Goal: Information Seeking & Learning: Learn about a topic

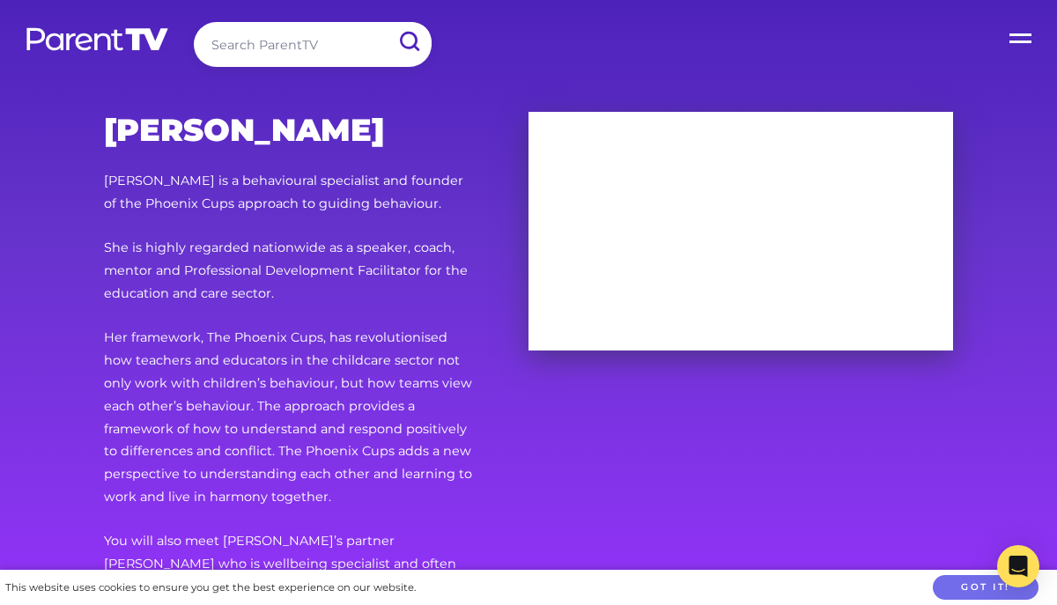
scroll to position [39, 0]
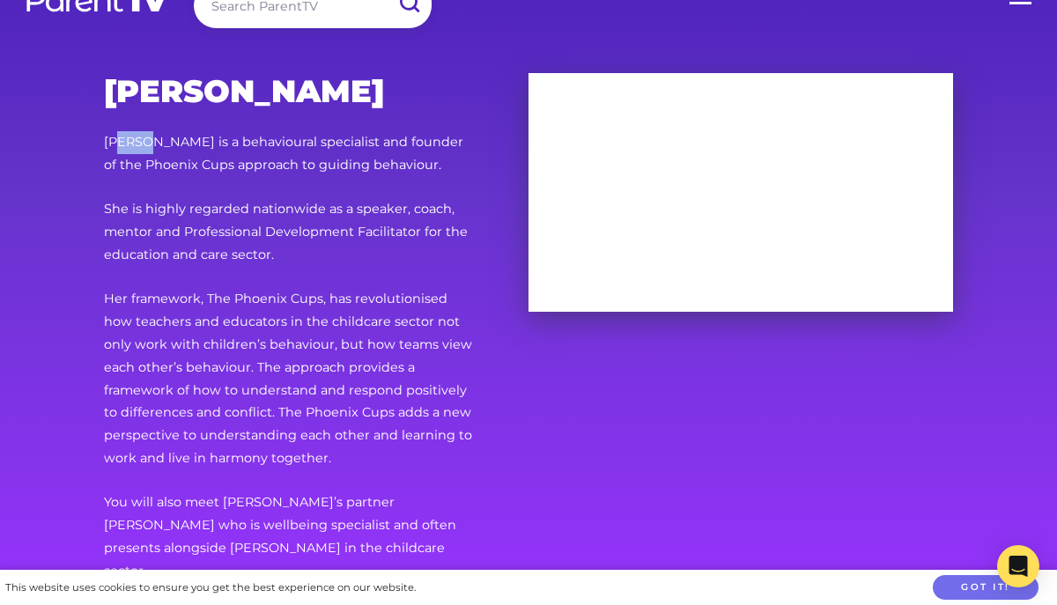
drag, startPoint x: 121, startPoint y: 143, endPoint x: 143, endPoint y: 143, distance: 22.0
click at [143, 143] on p "[PERSON_NAME] is a behavioural specialist and founder of the Phoenix Cups appro…" at bounding box center [288, 154] width 368 height 46
click at [137, 143] on p "[PERSON_NAME] is a behavioural specialist and founder of the Phoenix Cups appro…" at bounding box center [288, 154] width 368 height 46
drag, startPoint x: 107, startPoint y: 140, endPoint x: 244, endPoint y: 141, distance: 137.4
click at [244, 141] on p "[PERSON_NAME] is a behavioural specialist and founder of the Phoenix Cups appro…" at bounding box center [288, 154] width 368 height 46
